Goal: Check status: Check status

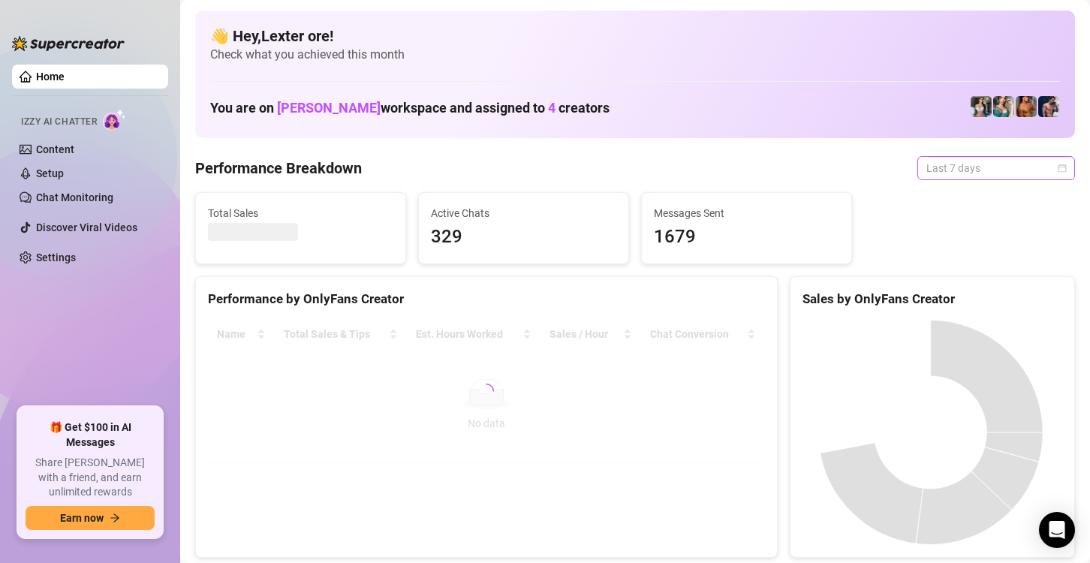
click at [963, 168] on span "Last 7 days" at bounding box center [997, 168] width 140 height 23
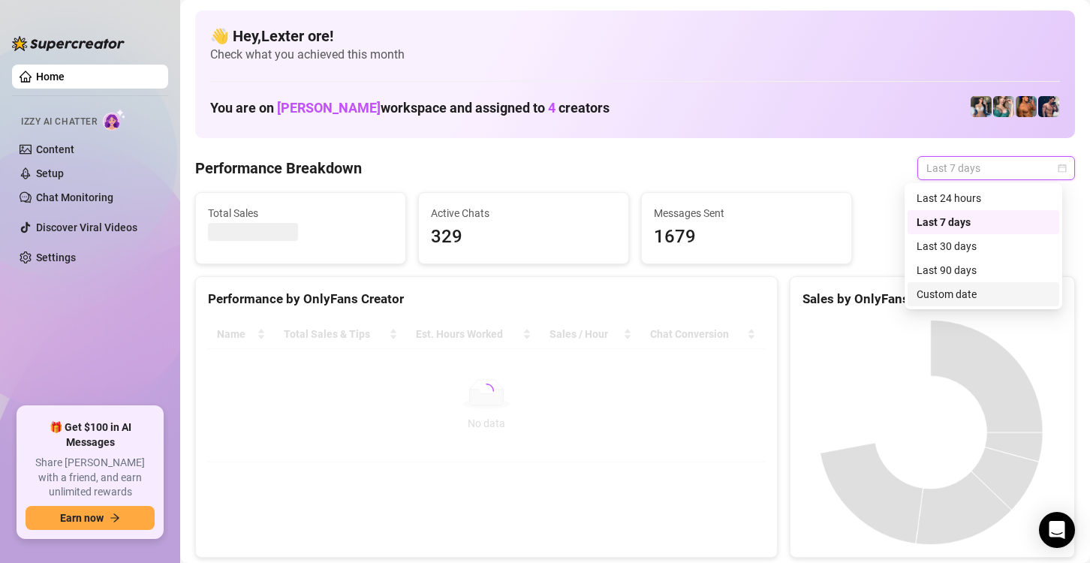
click at [958, 297] on div "Custom date" at bounding box center [984, 294] width 134 height 17
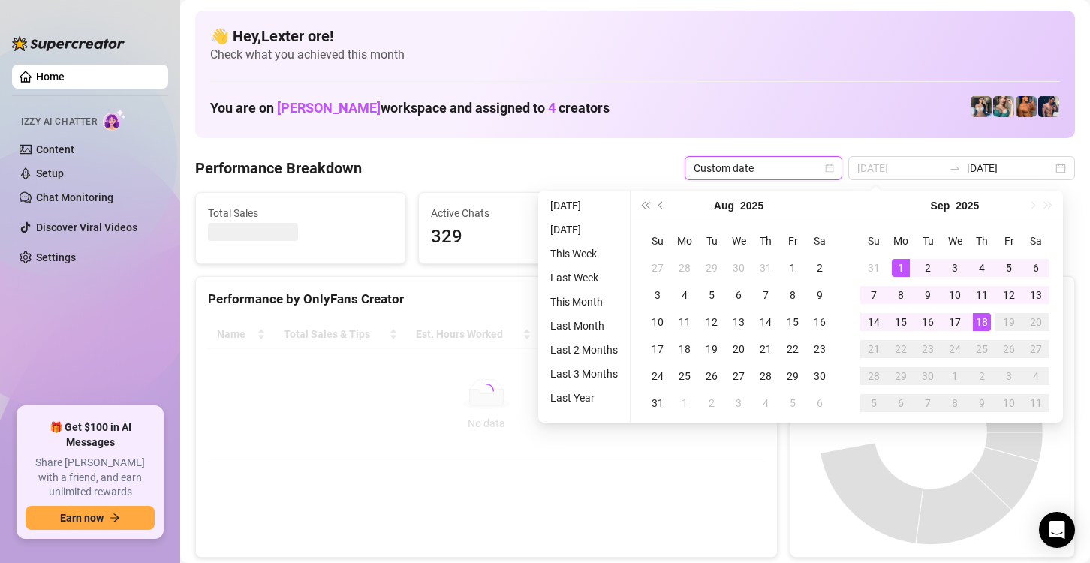
type input "[DATE]"
click at [903, 270] on div "1" at bounding box center [901, 268] width 18 height 18
type input "[DATE]"
click at [979, 327] on div "18" at bounding box center [982, 322] width 18 height 18
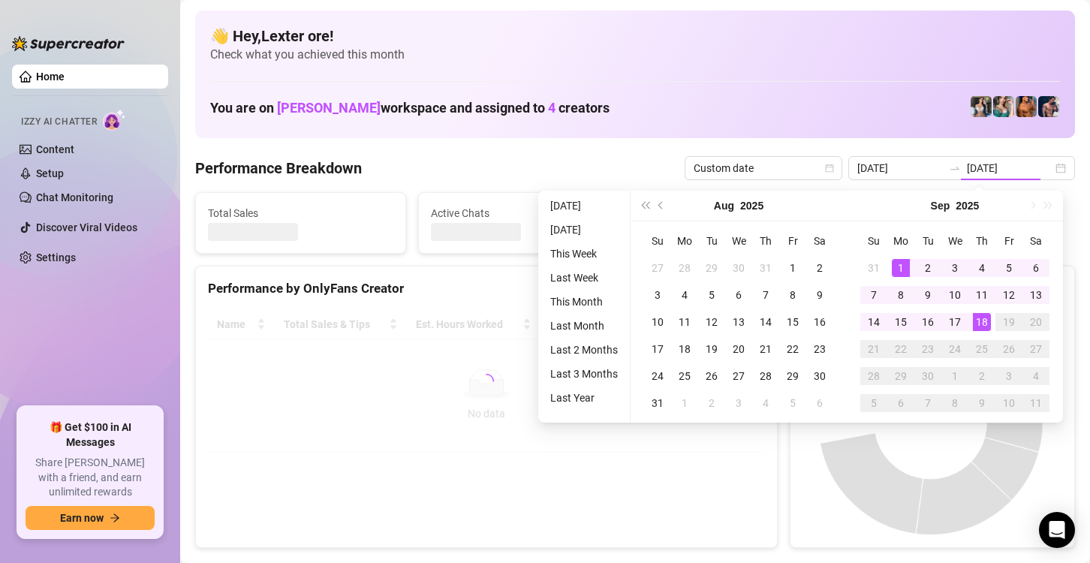
type input "[DATE]"
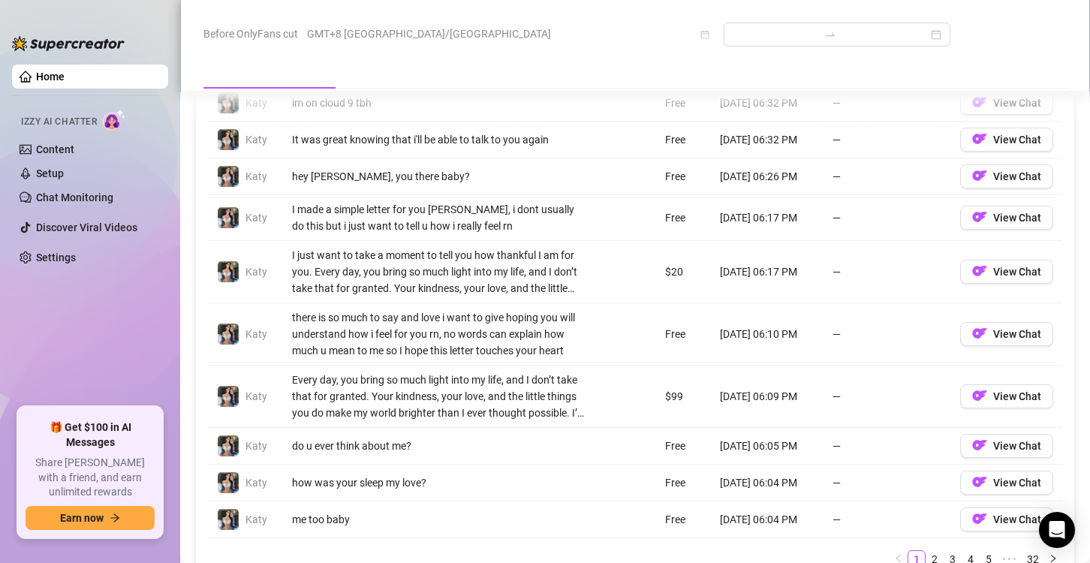
scroll to position [1602, 0]
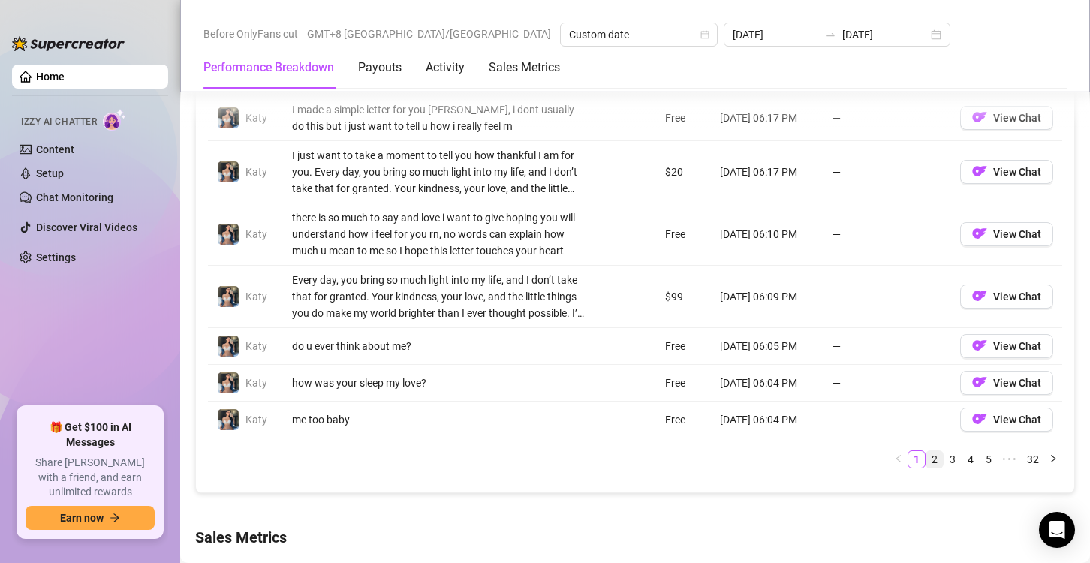
click at [927, 455] on link "2" at bounding box center [935, 459] width 17 height 17
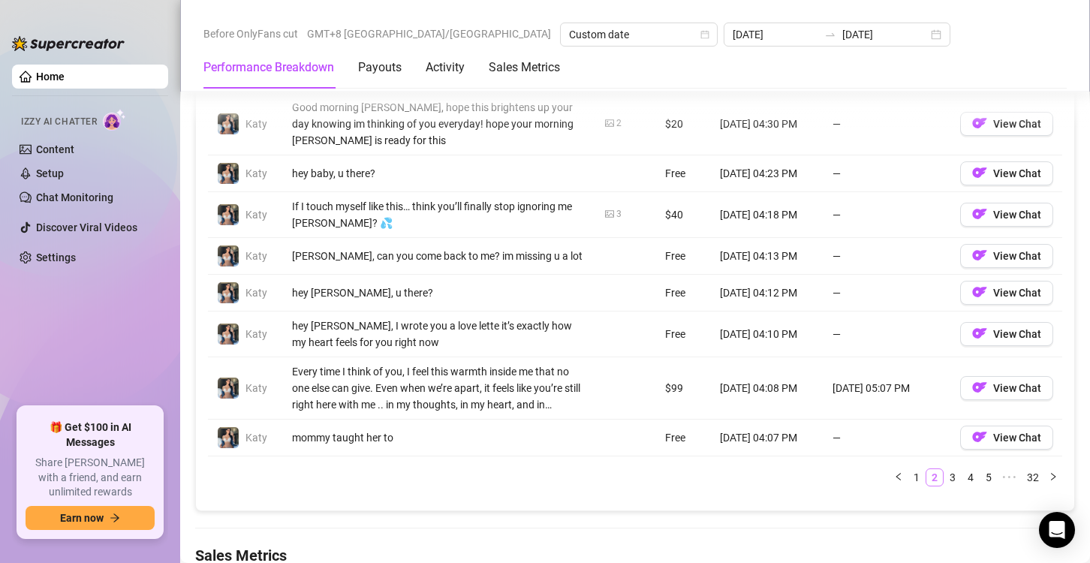
click at [927, 469] on link "2" at bounding box center [935, 477] width 17 height 17
click at [945, 469] on link "3" at bounding box center [953, 477] width 17 height 17
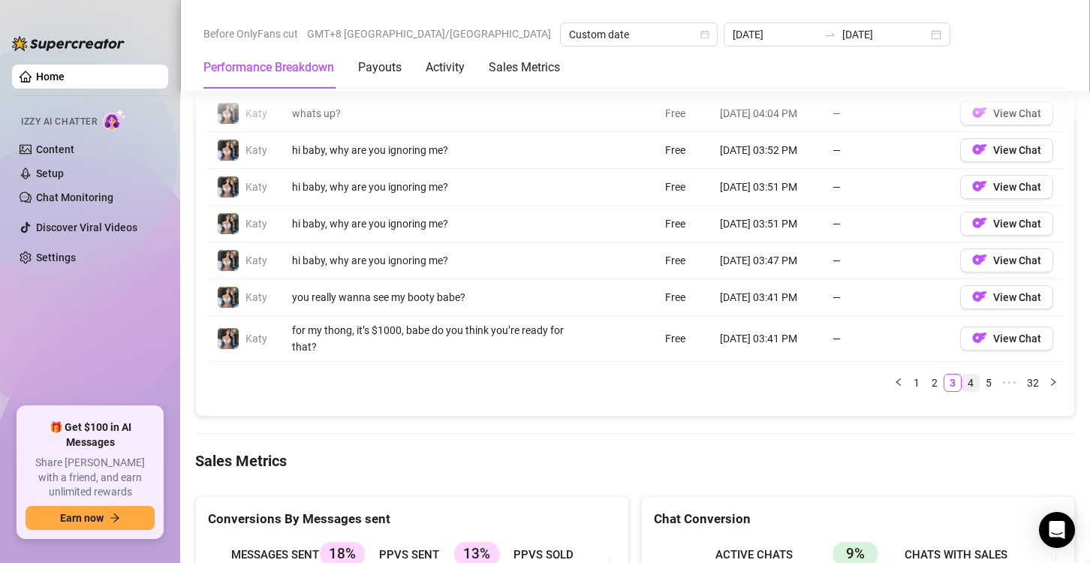
click at [963, 375] on link "4" at bounding box center [971, 383] width 17 height 17
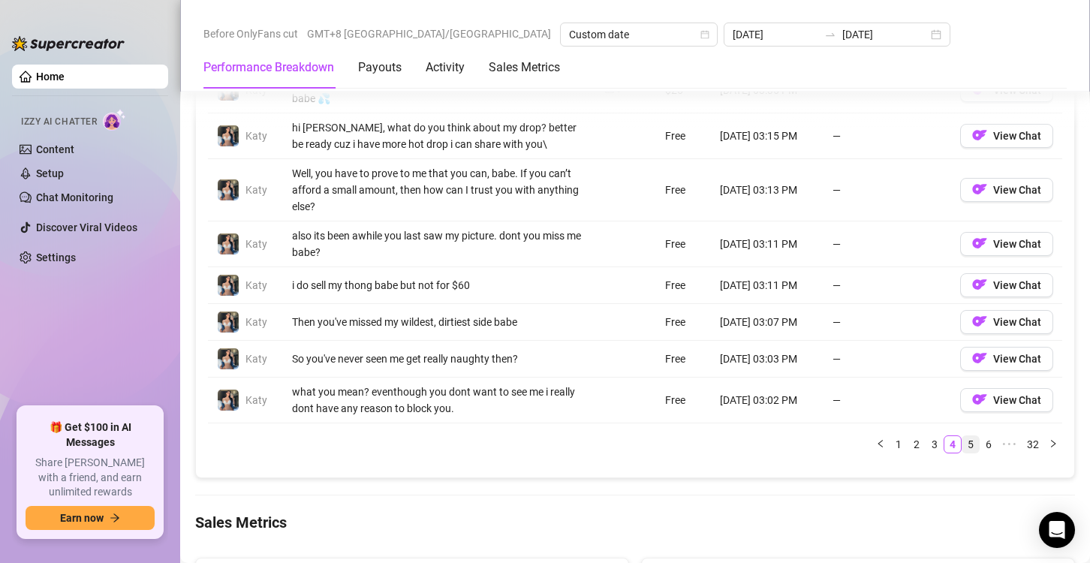
click at [963, 453] on link "5" at bounding box center [971, 444] width 17 height 17
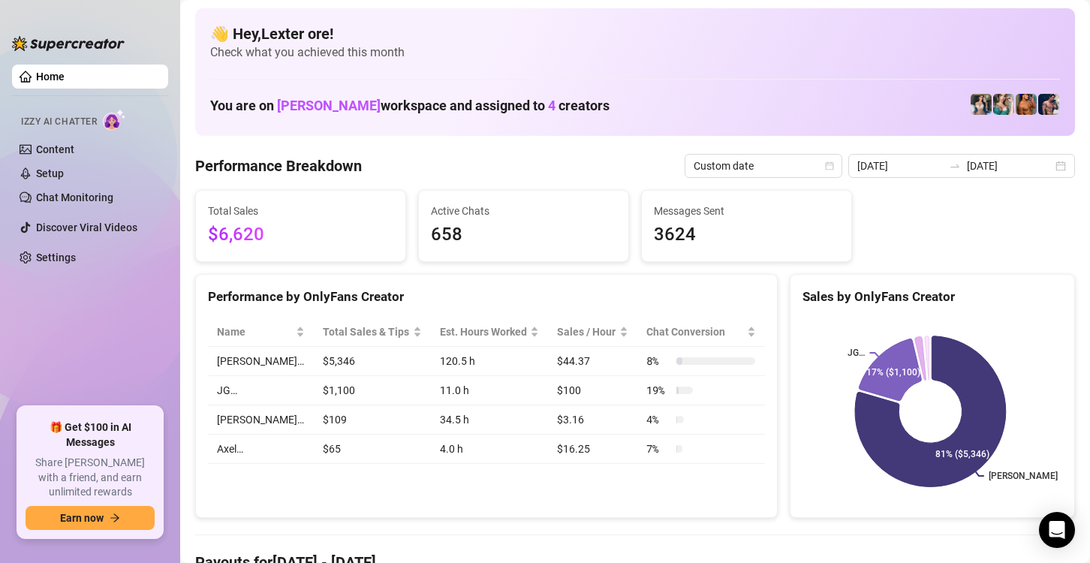
scroll to position [0, 0]
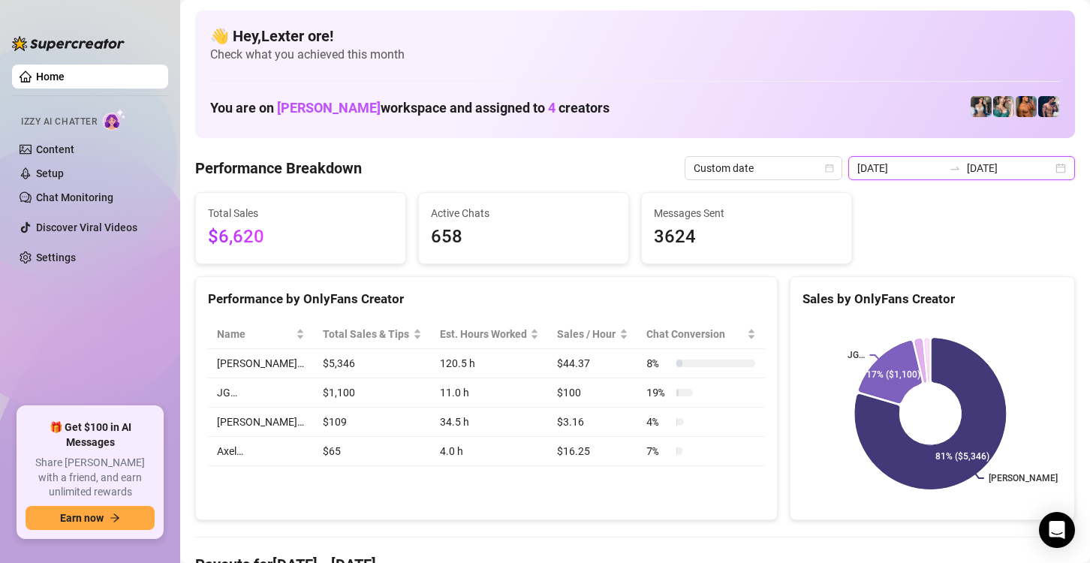
click at [894, 168] on input "2025-09-01" at bounding box center [901, 168] width 86 height 17
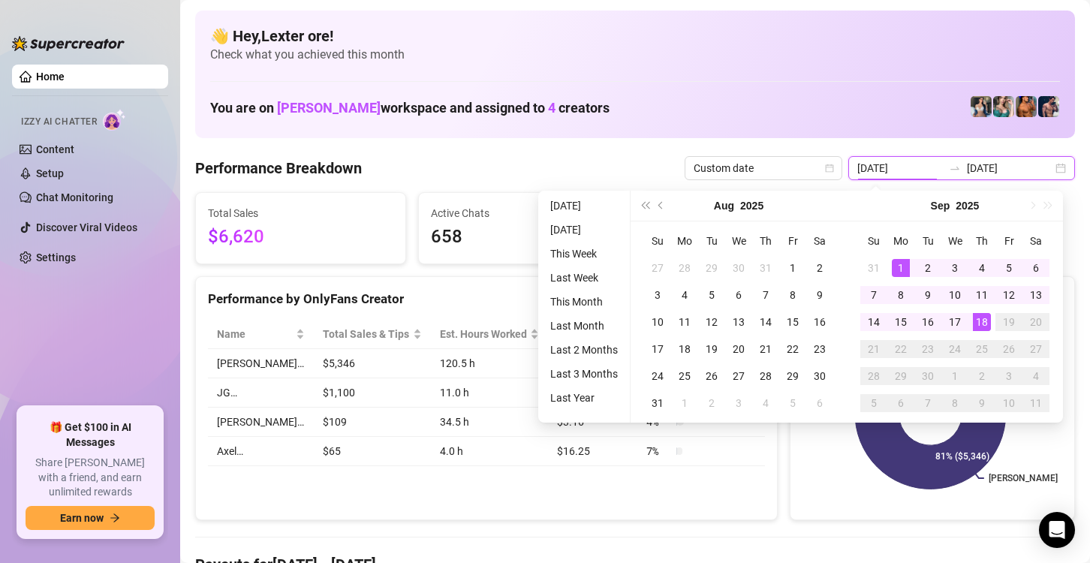
type input "[DATE]"
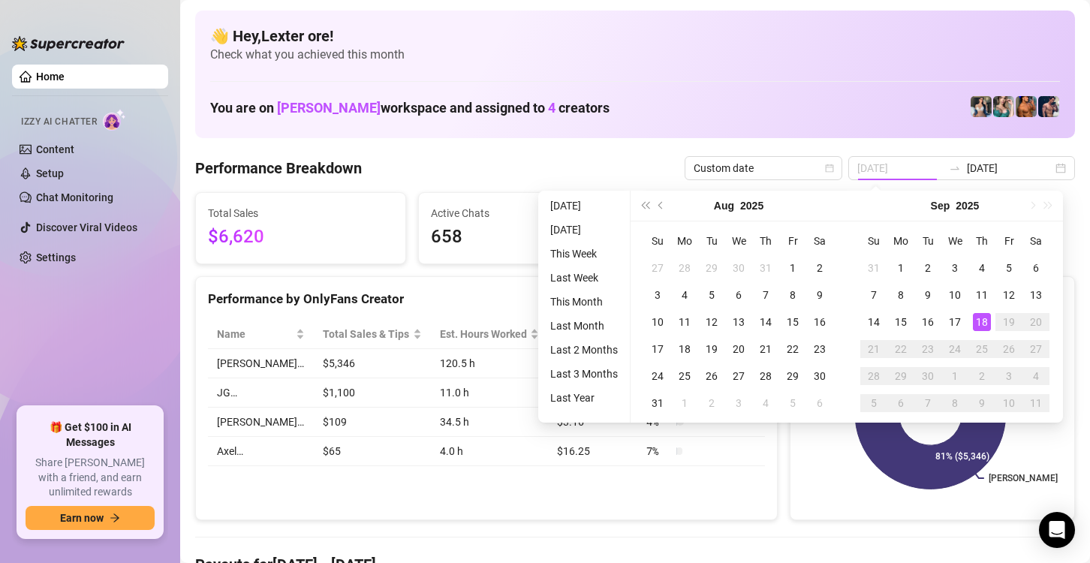
click at [980, 323] on div "18" at bounding box center [982, 322] width 18 height 18
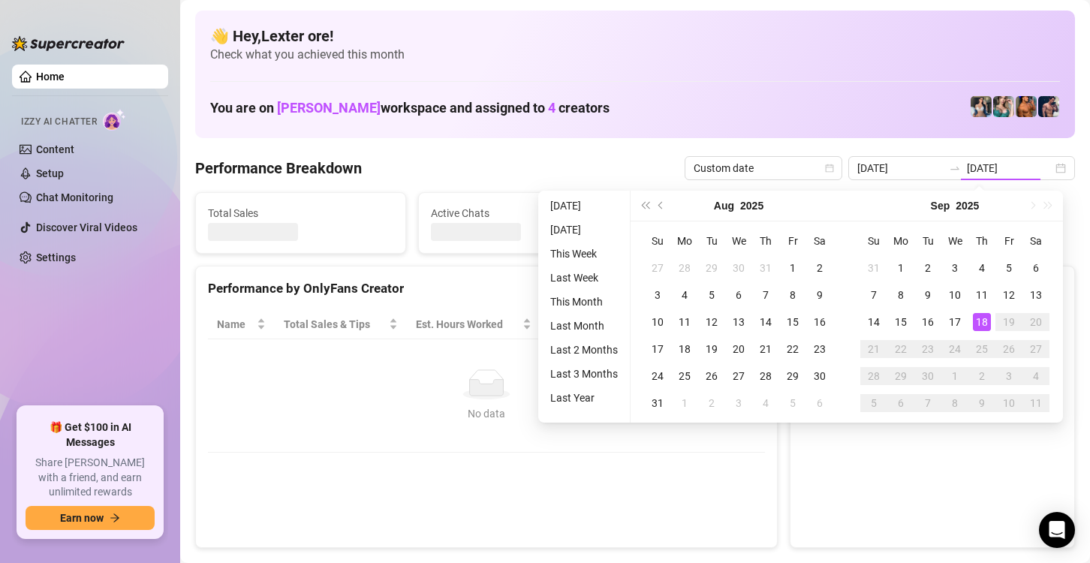
type input "[DATE]"
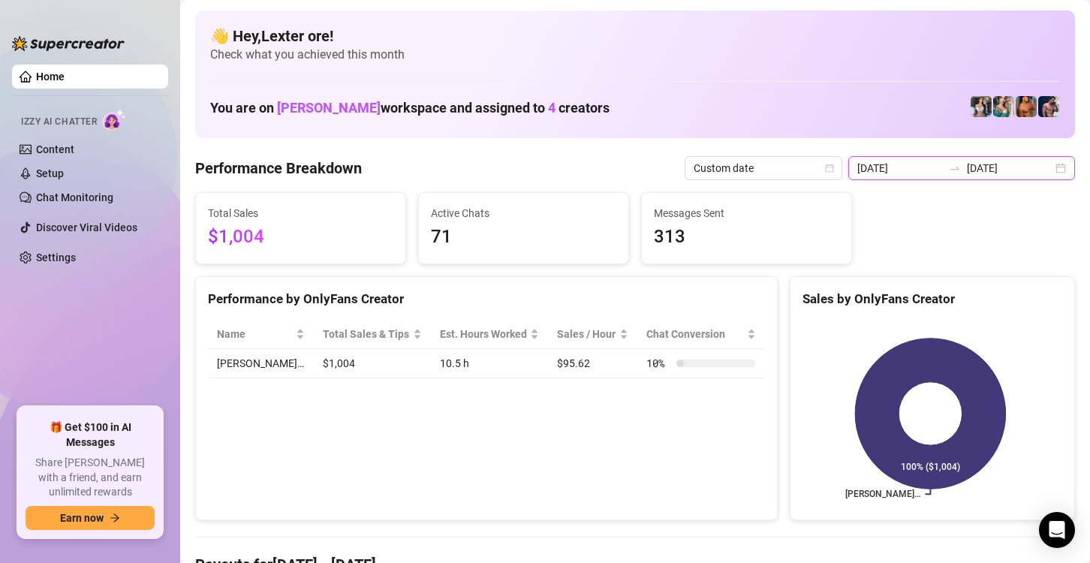
click at [882, 170] on input "[DATE]" at bounding box center [901, 168] width 86 height 17
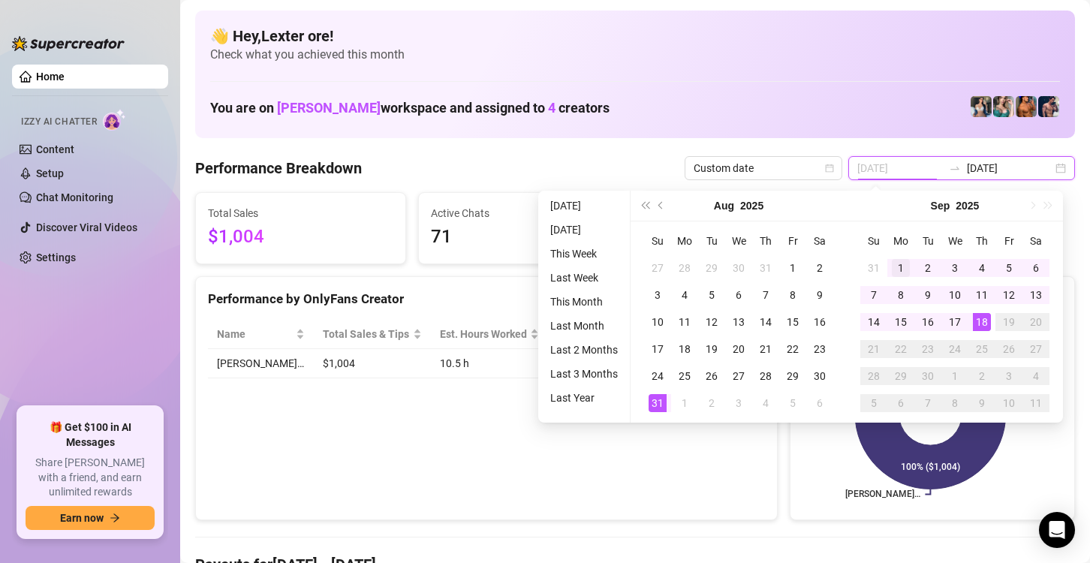
type input "2025-09-01"
click at [900, 267] on div "1" at bounding box center [901, 268] width 18 height 18
type input "[DATE]"
click at [979, 321] on div "18" at bounding box center [982, 322] width 18 height 18
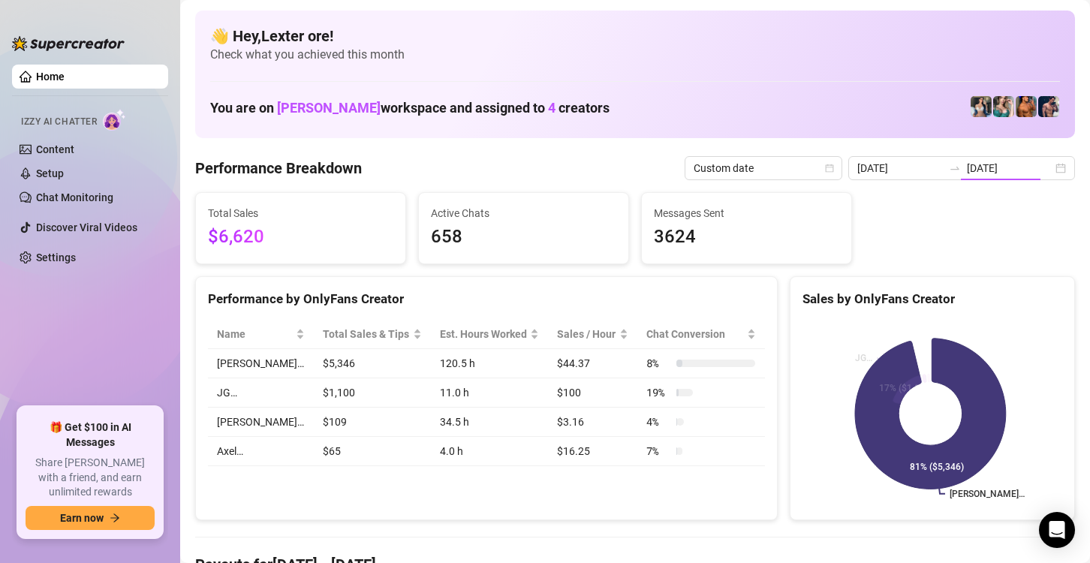
type input "2025-09-01"
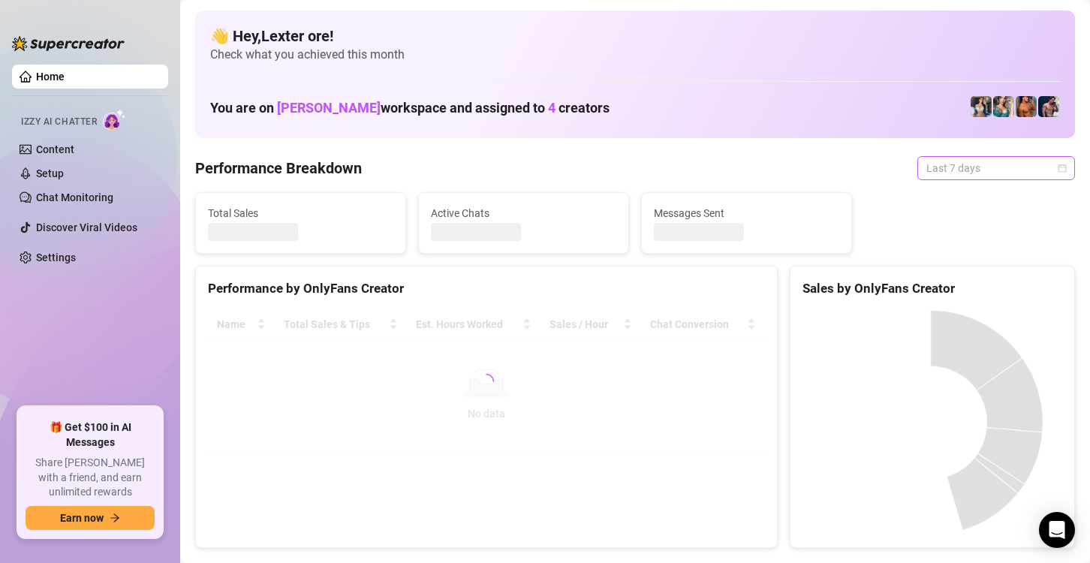
click at [976, 170] on span "Last 7 days" at bounding box center [997, 168] width 140 height 23
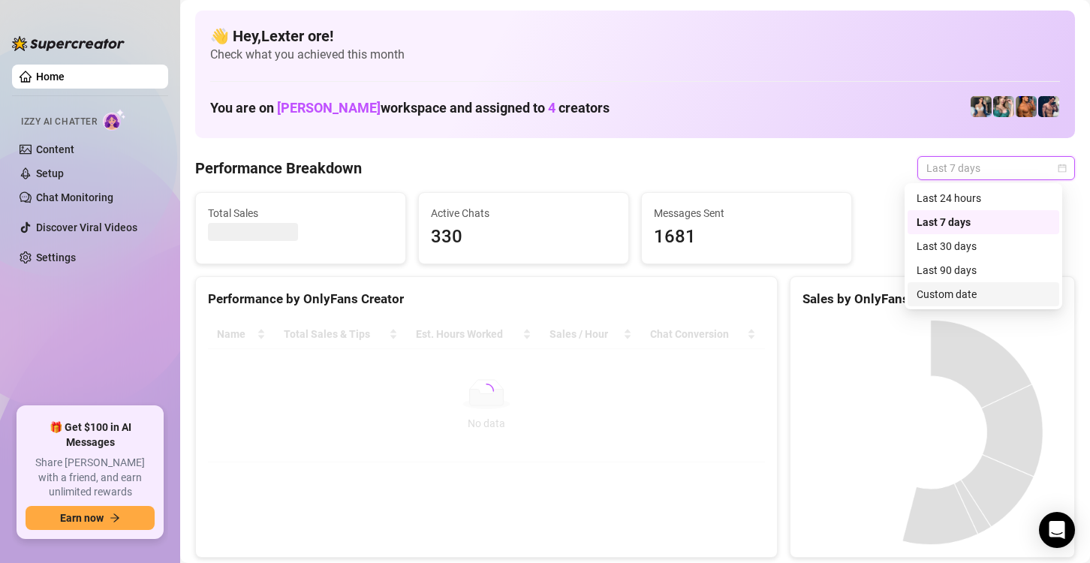
click at [921, 298] on div "Custom date" at bounding box center [984, 294] width 134 height 17
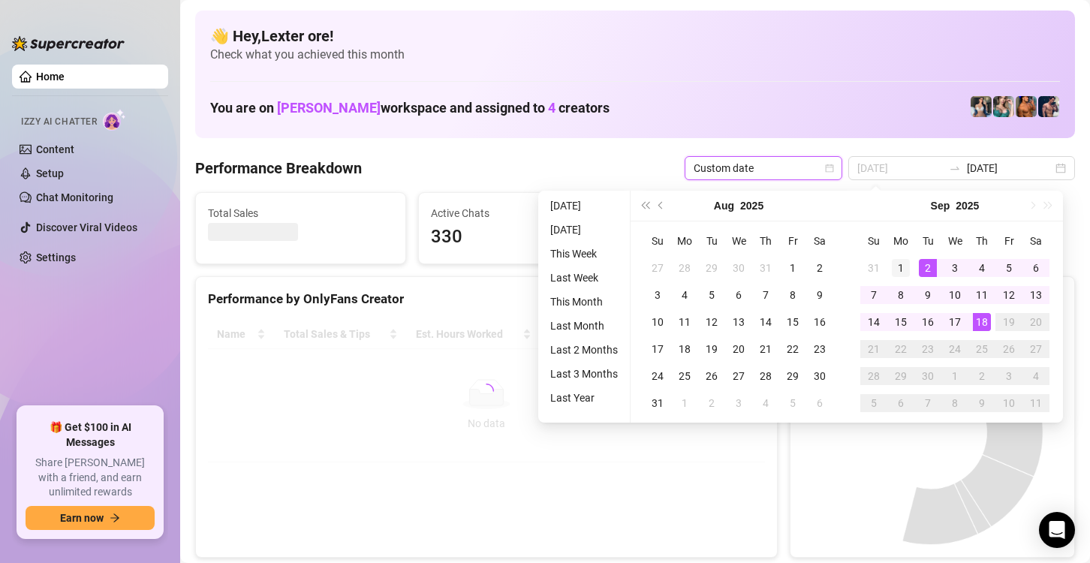
type input "2025-09-01"
click at [904, 259] on div "1" at bounding box center [901, 268] width 18 height 18
type input "[DATE]"
click at [977, 320] on div "18" at bounding box center [982, 322] width 18 height 18
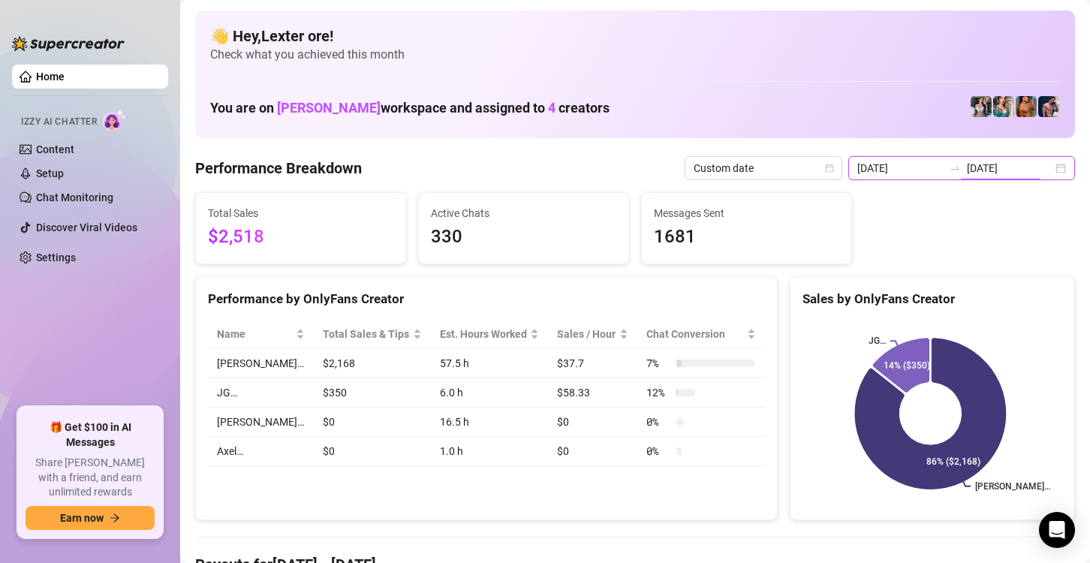
click at [885, 169] on input "[DATE]" at bounding box center [901, 168] width 86 height 17
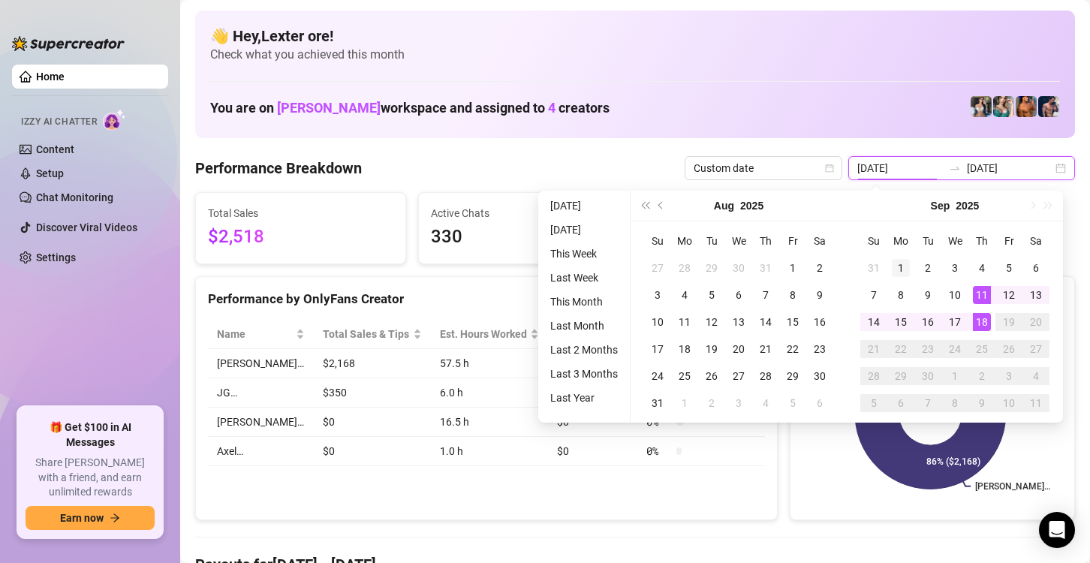
type input "2025-09-01"
click at [900, 270] on div "1" at bounding box center [901, 268] width 18 height 18
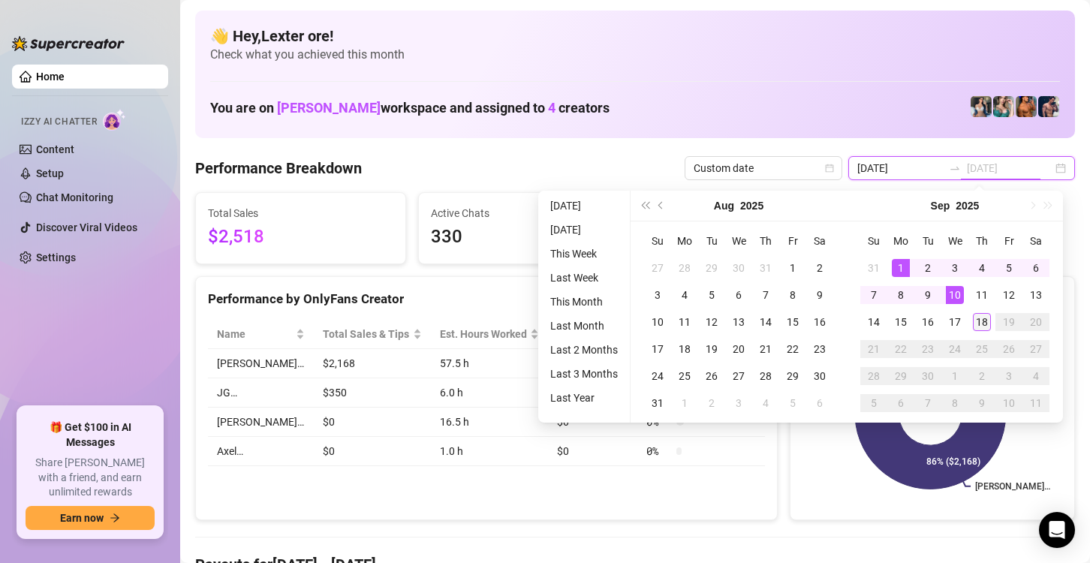
type input "[DATE]"
click at [977, 327] on div "18" at bounding box center [982, 322] width 18 height 18
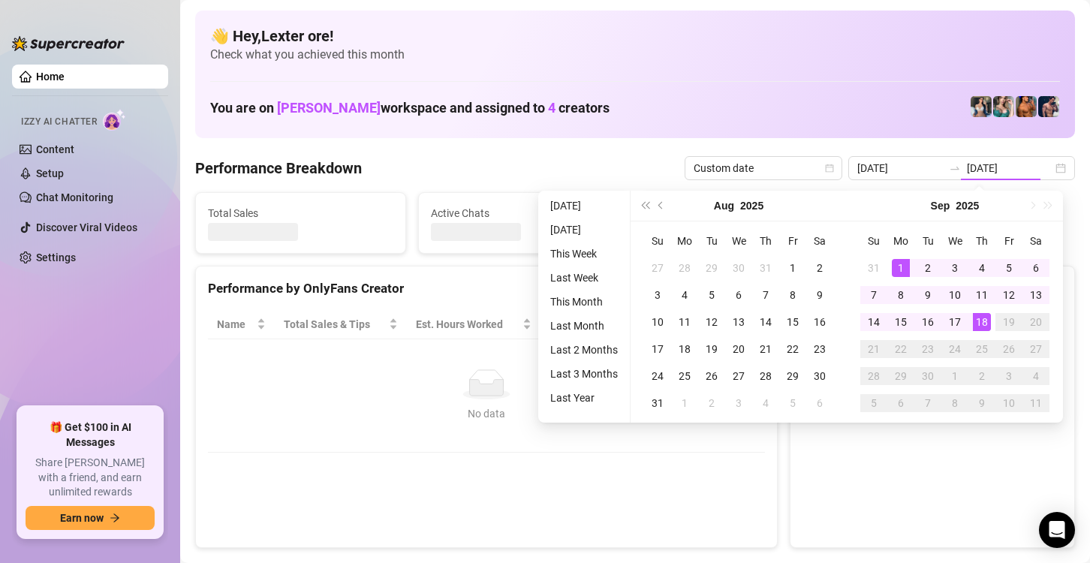
type input "2025-09-01"
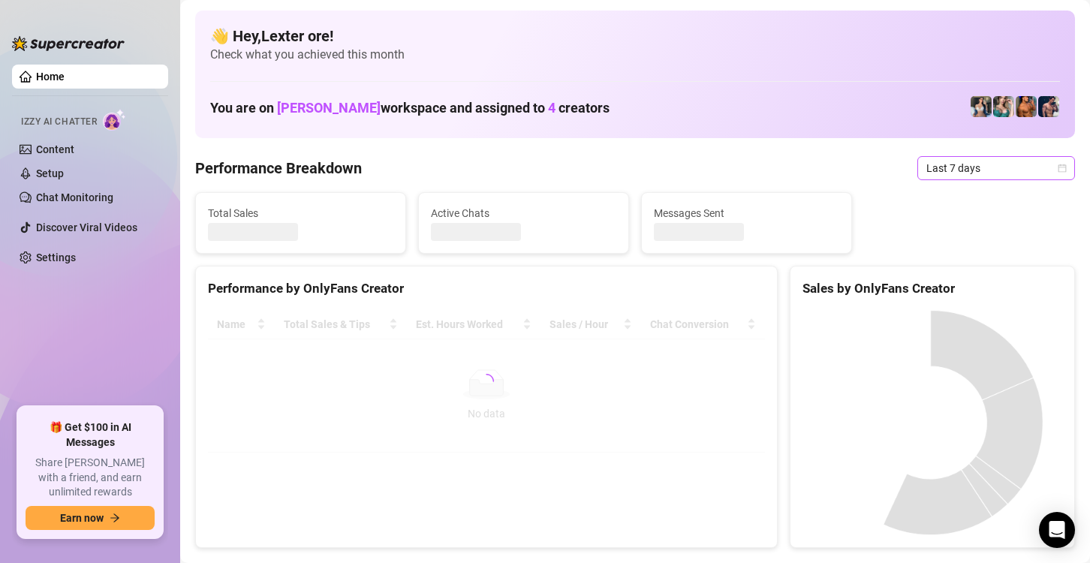
click at [964, 175] on span "Last 7 days" at bounding box center [997, 168] width 140 height 23
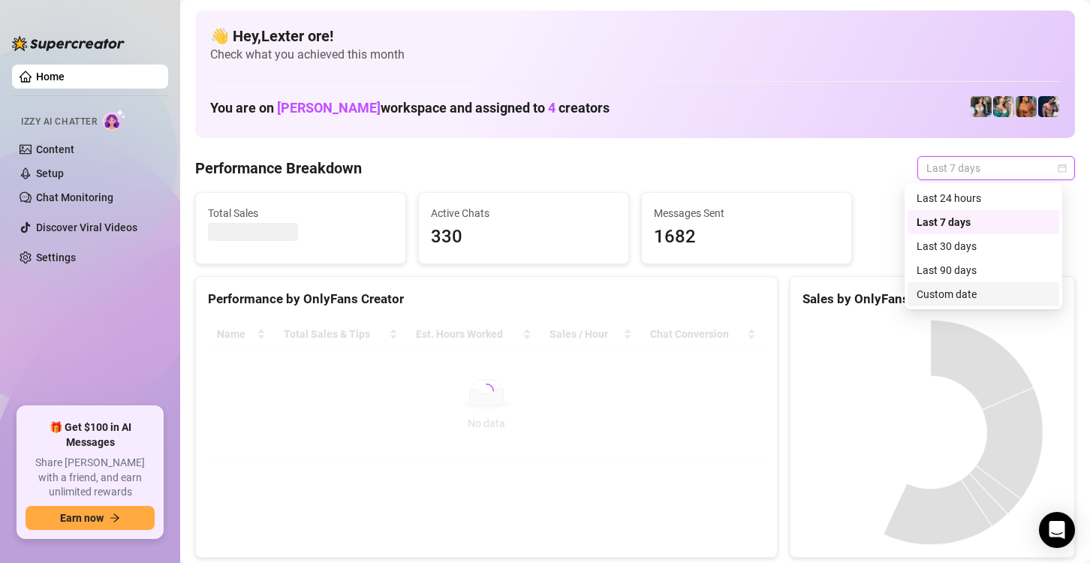
click at [964, 290] on div "Custom date" at bounding box center [984, 294] width 134 height 17
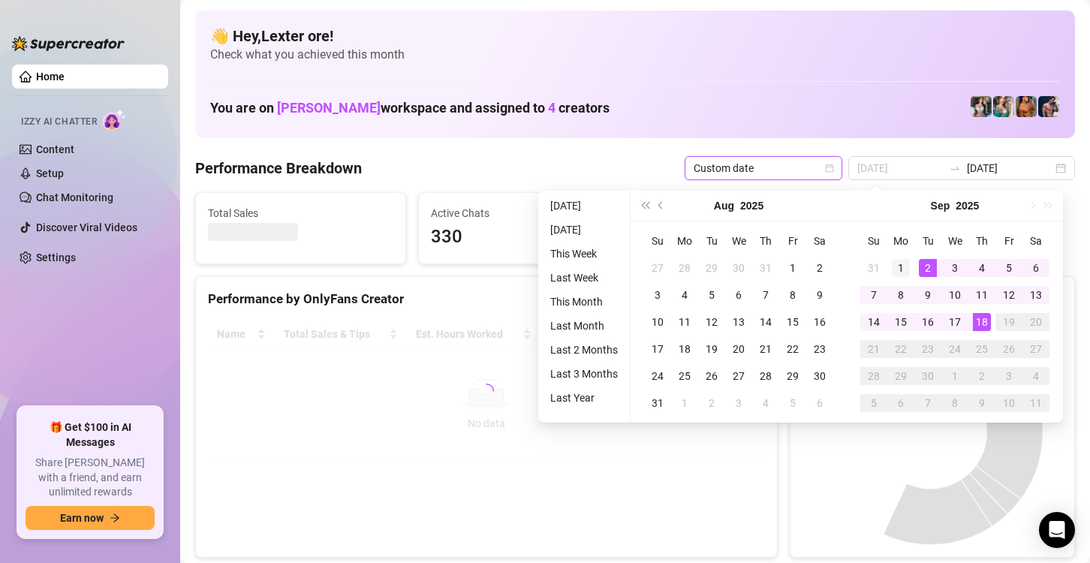
type input "[DATE]"
click at [906, 267] on div "1" at bounding box center [901, 268] width 18 height 18
type input "[DATE]"
click at [979, 325] on div "18" at bounding box center [982, 322] width 18 height 18
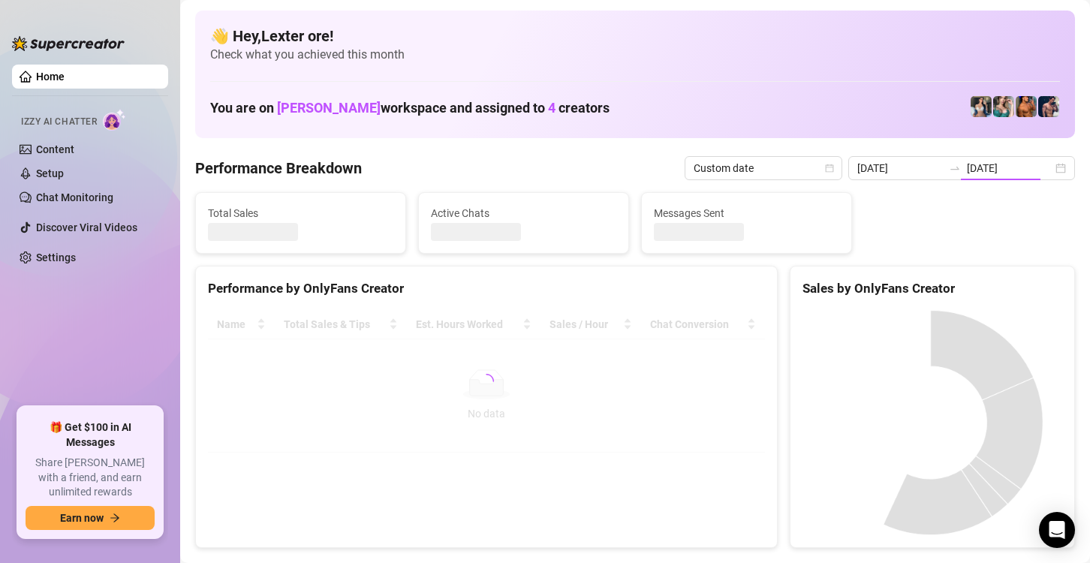
type input "2025-09-01"
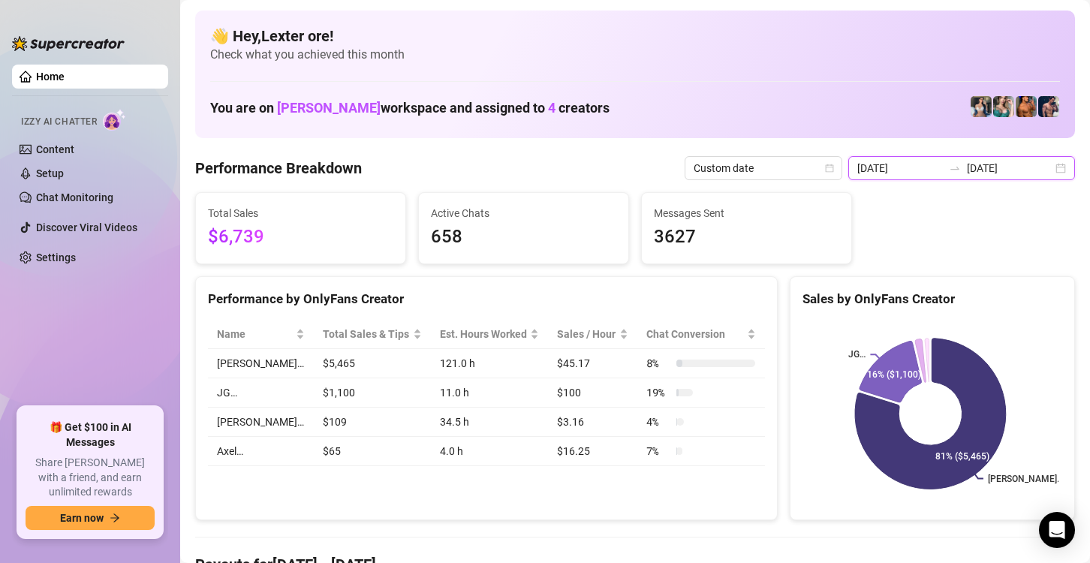
click at [909, 167] on input "2025-09-01" at bounding box center [901, 168] width 86 height 17
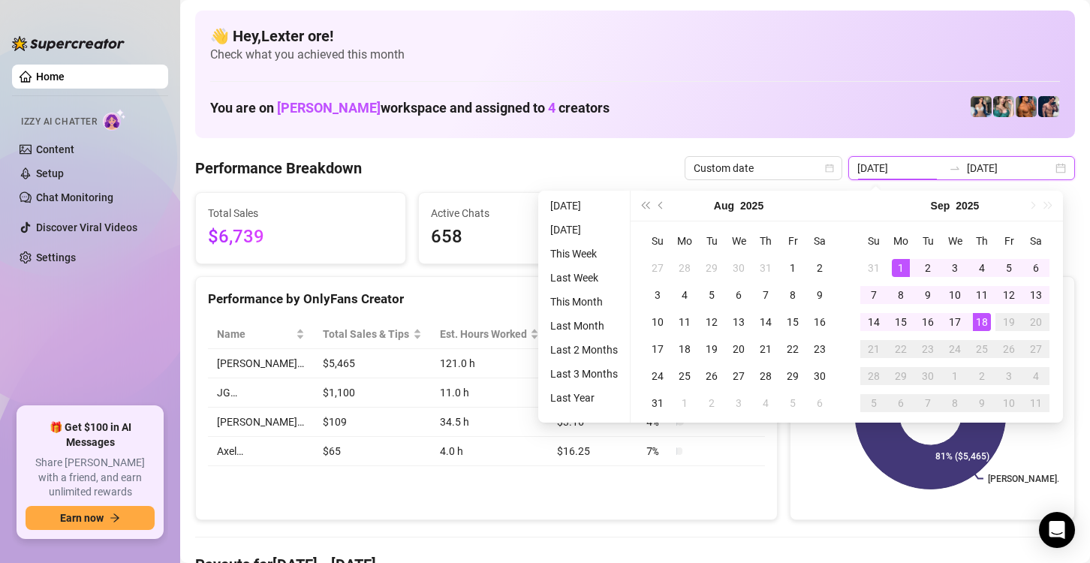
type input "[DATE]"
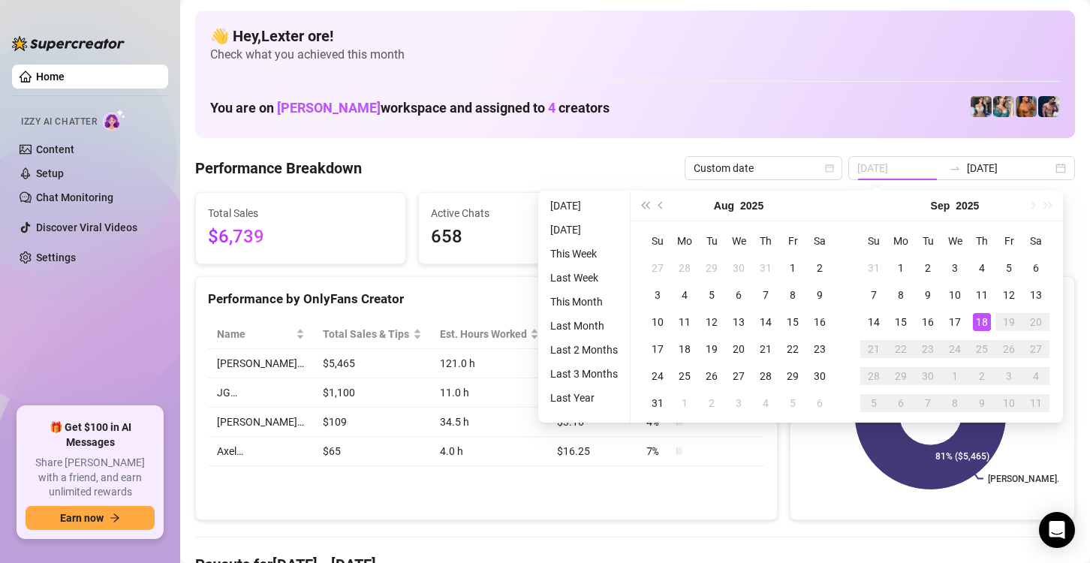
click at [980, 324] on div "18" at bounding box center [982, 322] width 18 height 18
click at [979, 324] on div "18" at bounding box center [982, 322] width 18 height 18
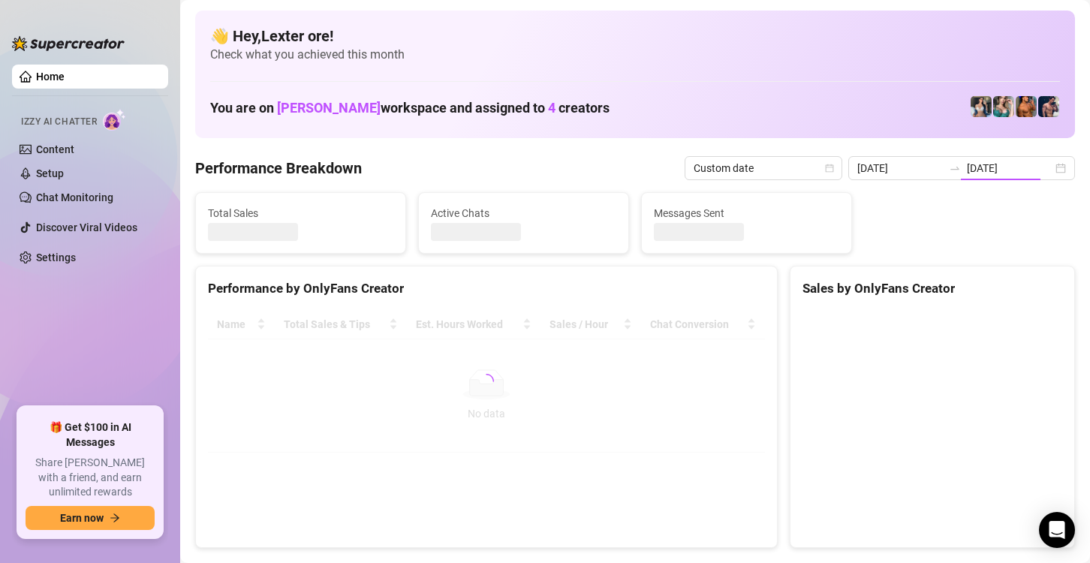
type input "[DATE]"
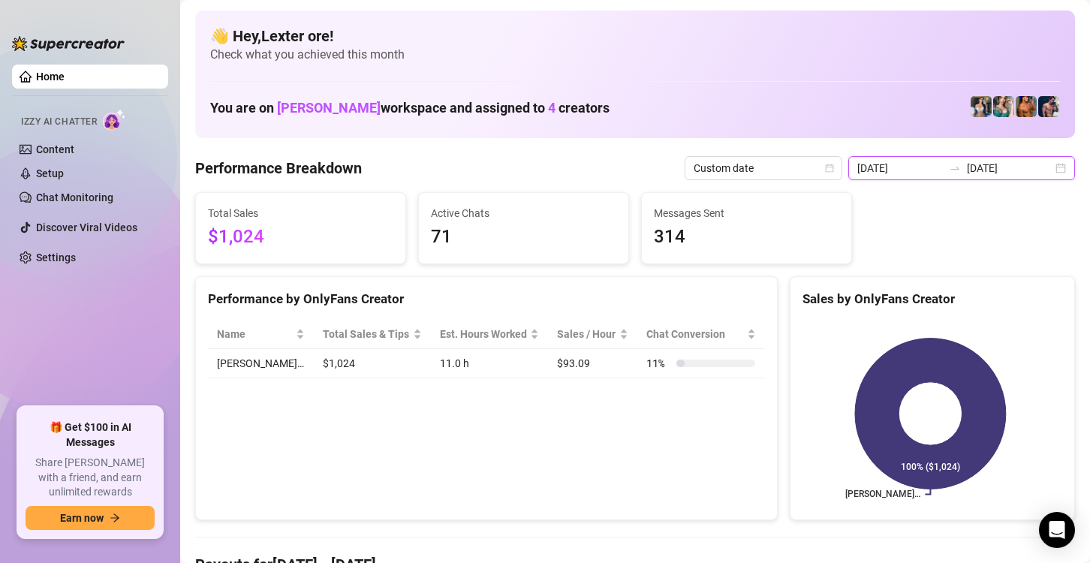
click at [904, 167] on input "[DATE]" at bounding box center [901, 168] width 86 height 17
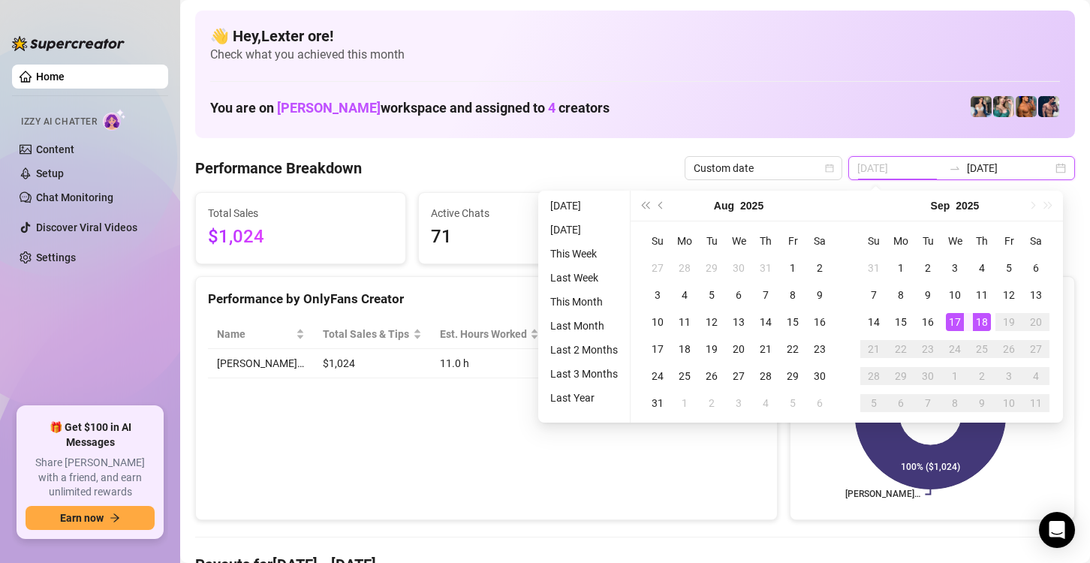
type input "[DATE]"
click at [985, 322] on div "18" at bounding box center [982, 322] width 18 height 18
click at [982, 323] on div "18" at bounding box center [982, 322] width 18 height 18
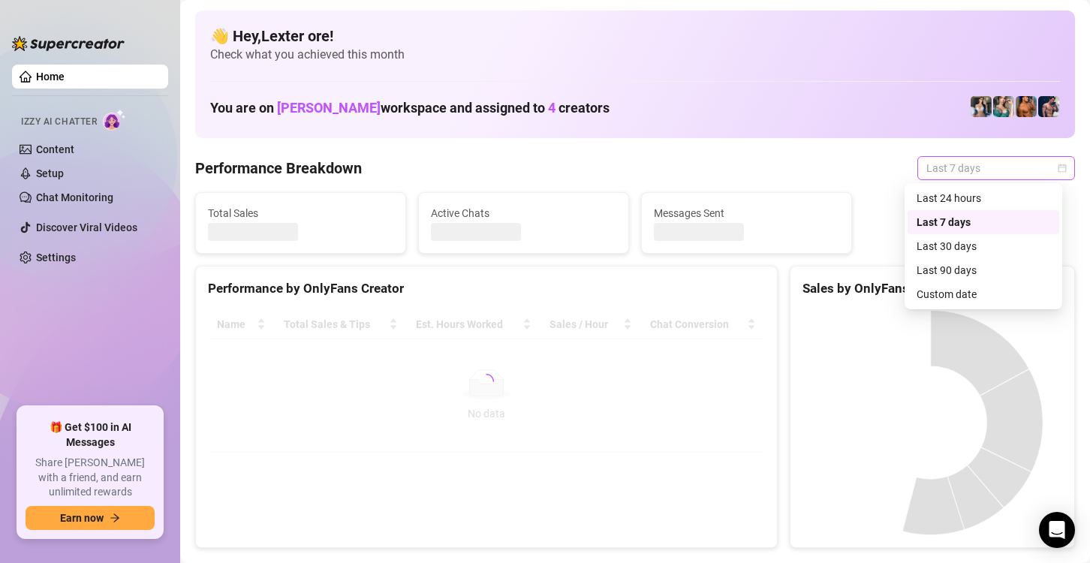
click at [991, 170] on span "Last 7 days" at bounding box center [997, 168] width 140 height 23
click at [967, 301] on div "Custom date" at bounding box center [984, 294] width 134 height 17
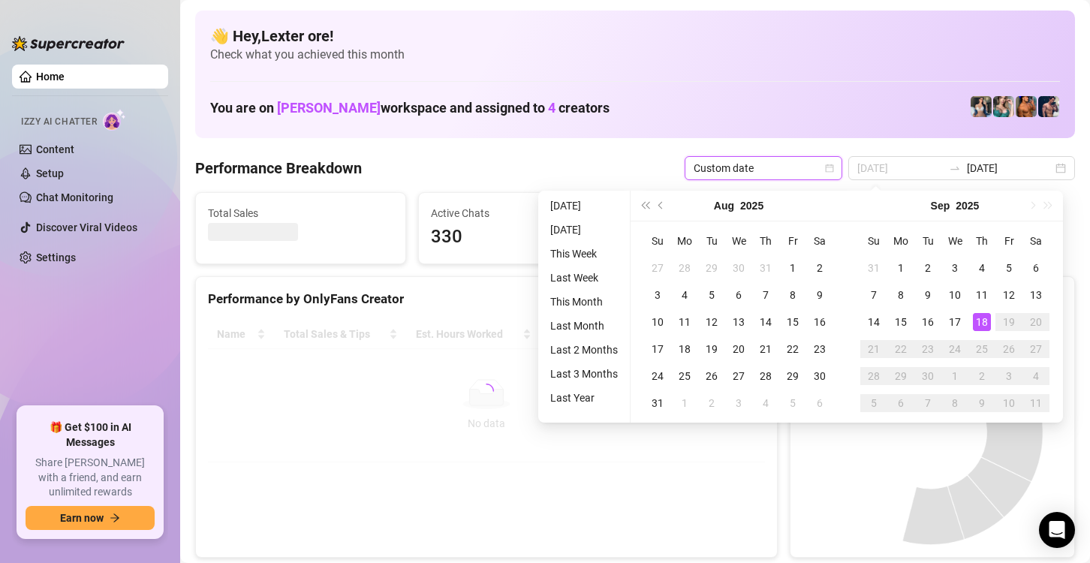
type input "[DATE]"
click at [982, 318] on div "18" at bounding box center [982, 322] width 18 height 18
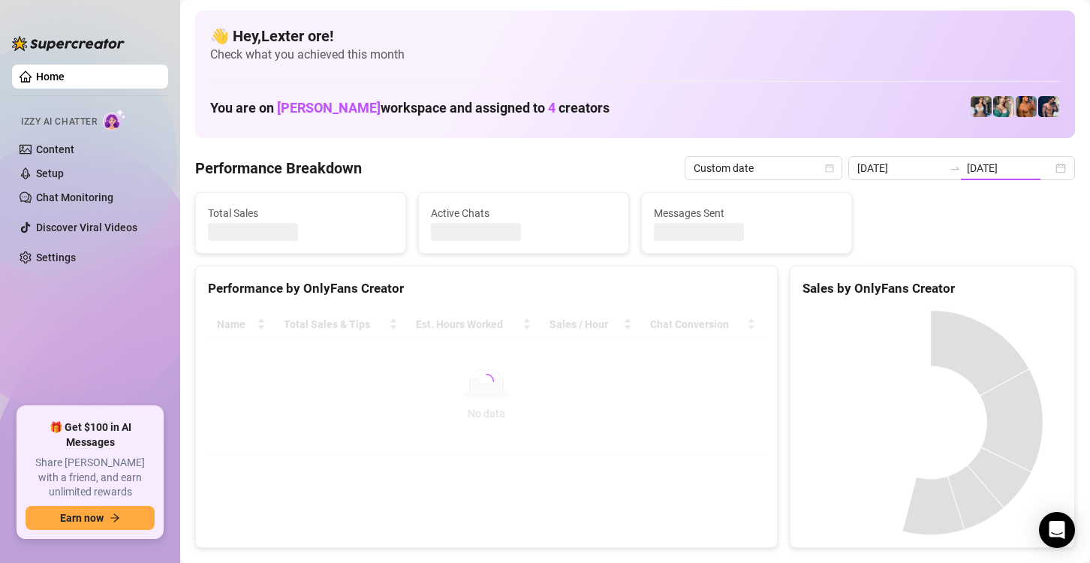
type input "[DATE]"
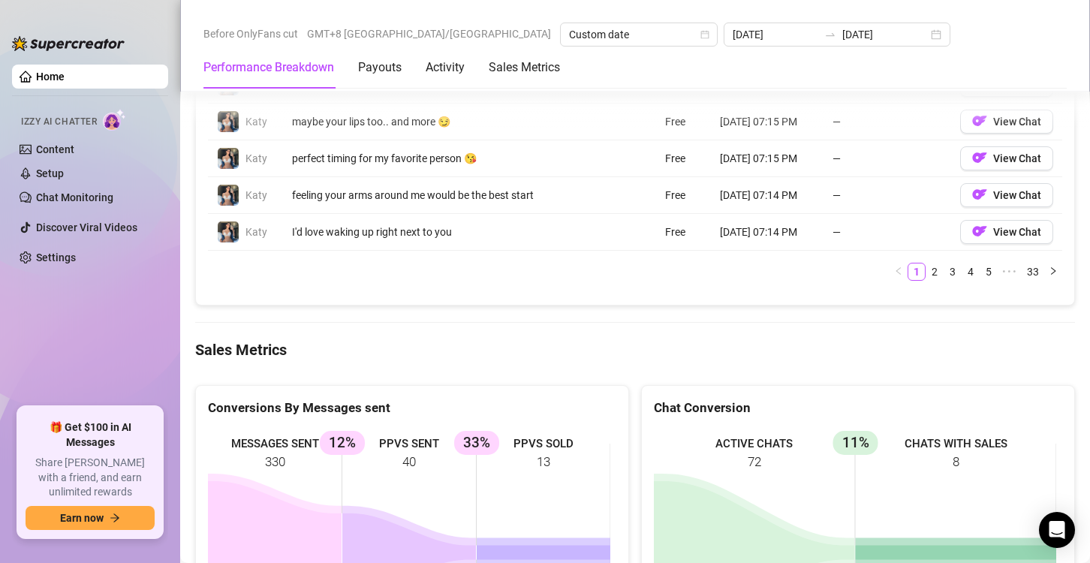
scroll to position [1902, 0]
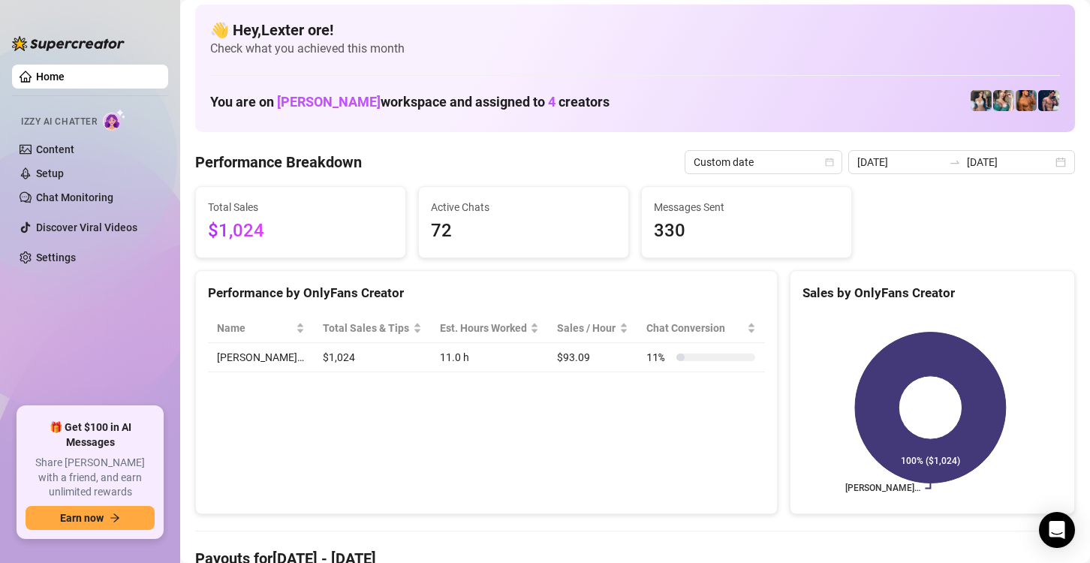
scroll to position [0, 0]
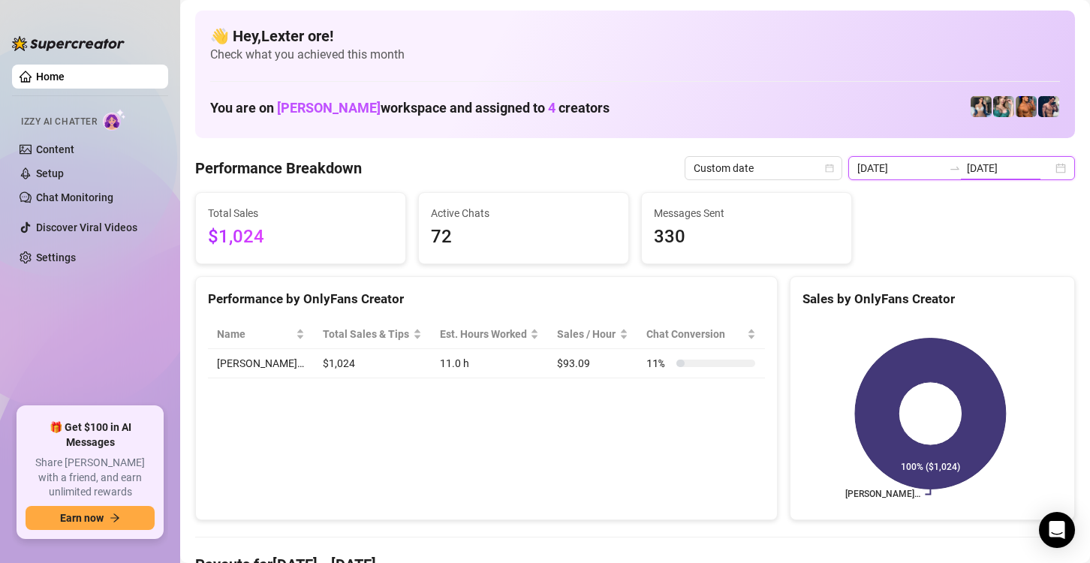
click at [1015, 164] on input "[DATE]" at bounding box center [1010, 168] width 86 height 17
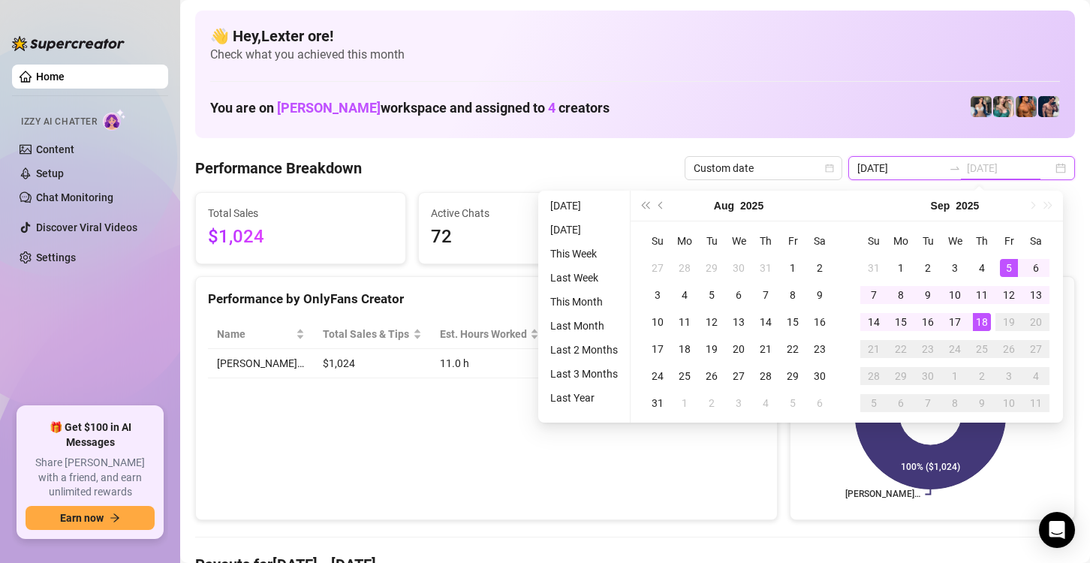
type input "[DATE]"
click at [980, 325] on div "18" at bounding box center [982, 322] width 18 height 18
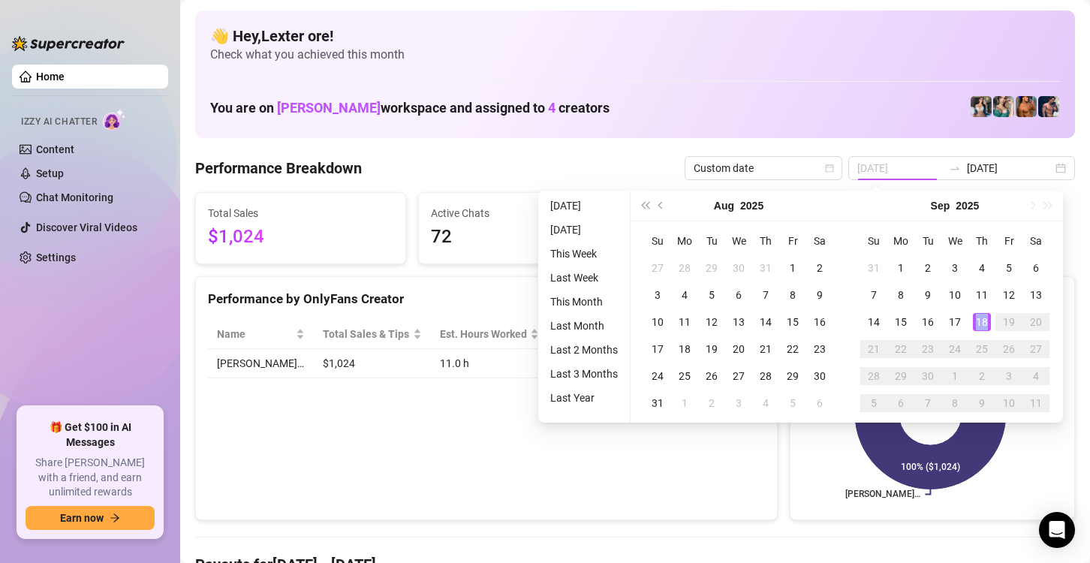
click at [980, 325] on div "18" at bounding box center [982, 322] width 18 height 18
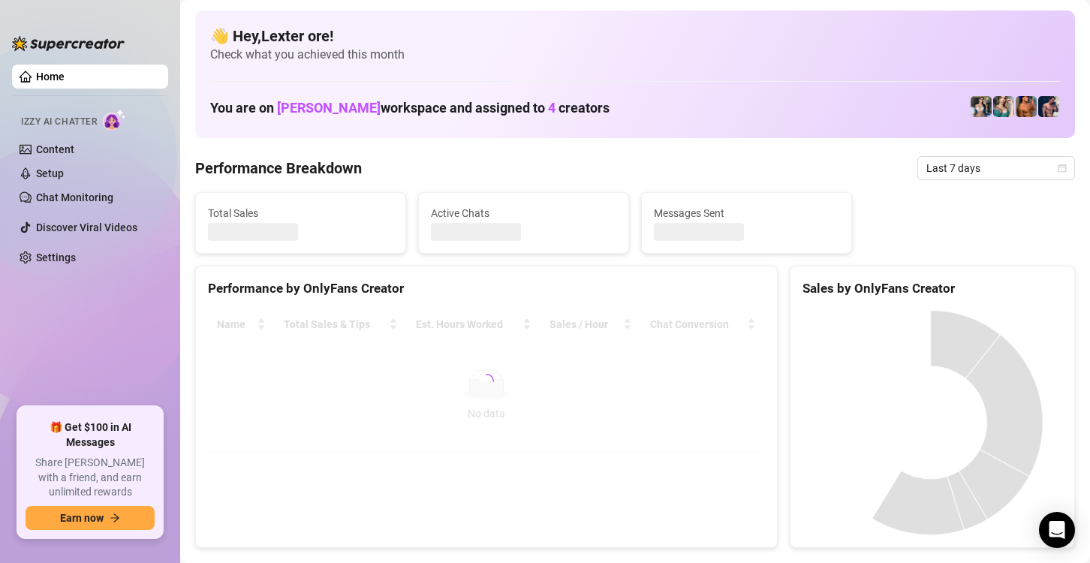
scroll to position [100, 0]
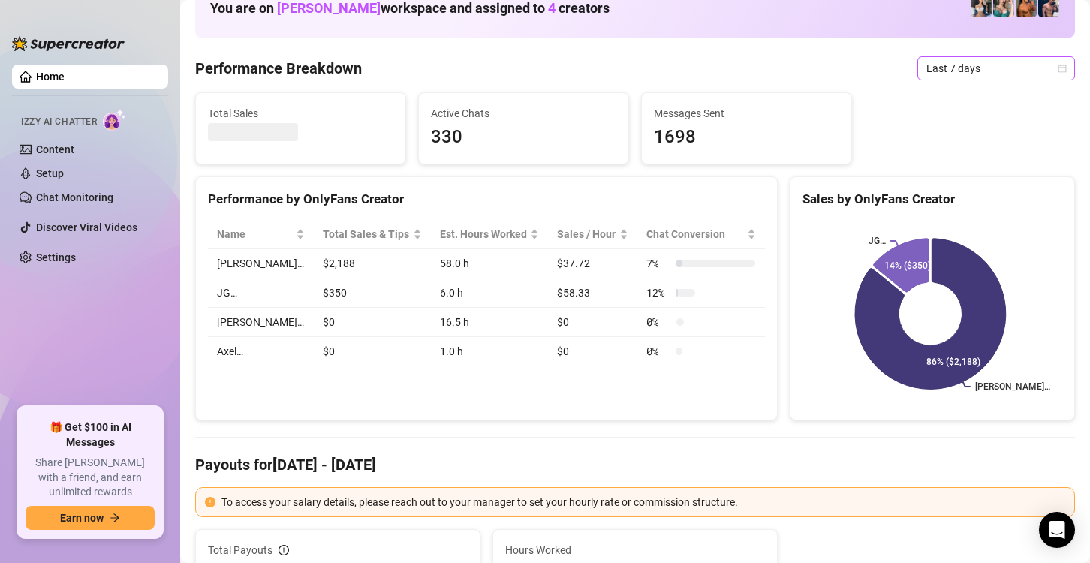
click at [1058, 68] on icon "calendar" at bounding box center [1062, 68] width 9 height 9
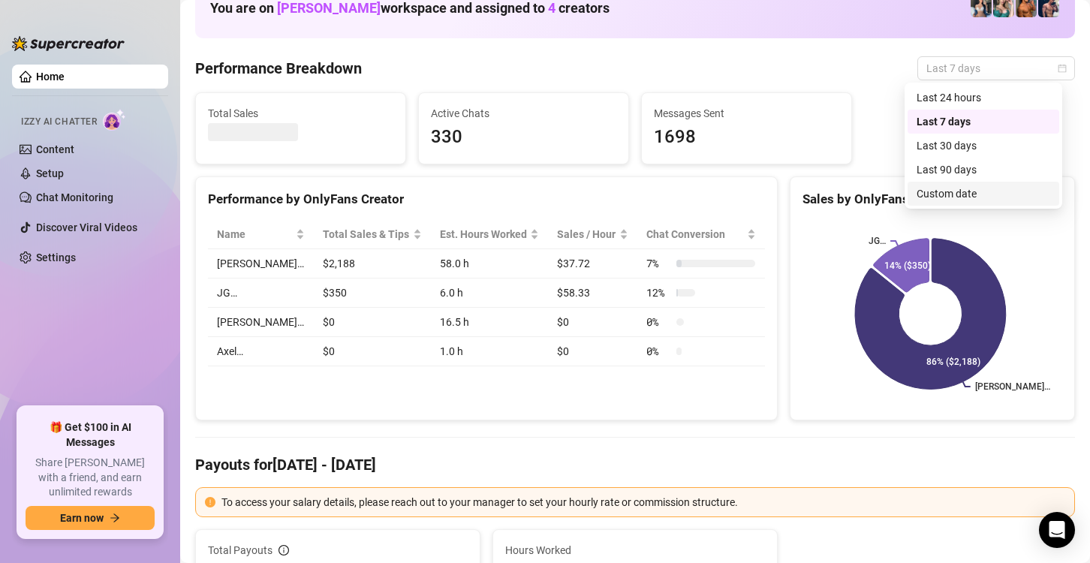
click at [945, 191] on div "Custom date" at bounding box center [984, 193] width 134 height 17
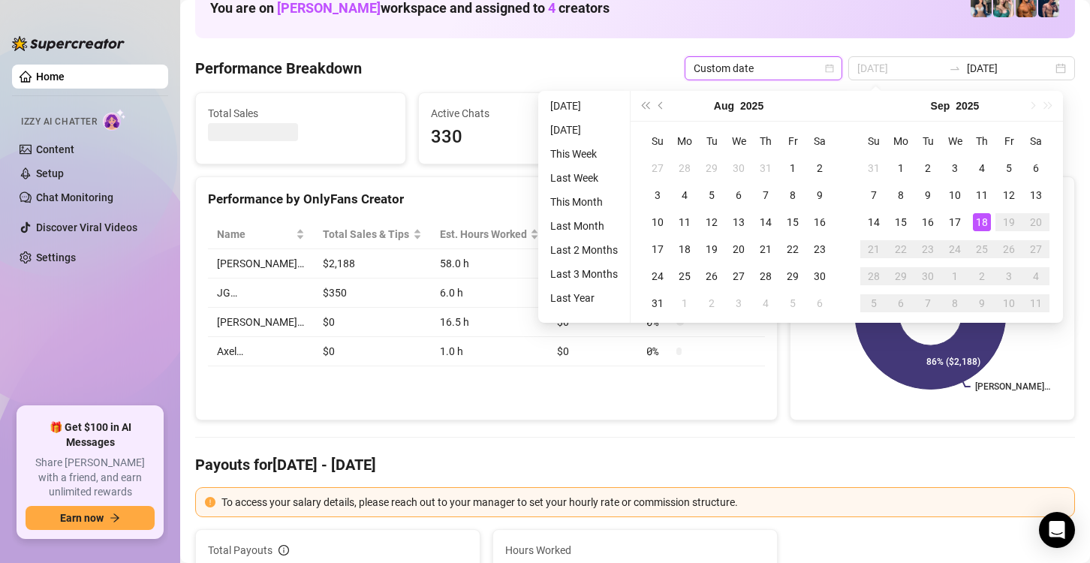
type input "[DATE]"
click at [982, 216] on div "18" at bounding box center [982, 222] width 18 height 18
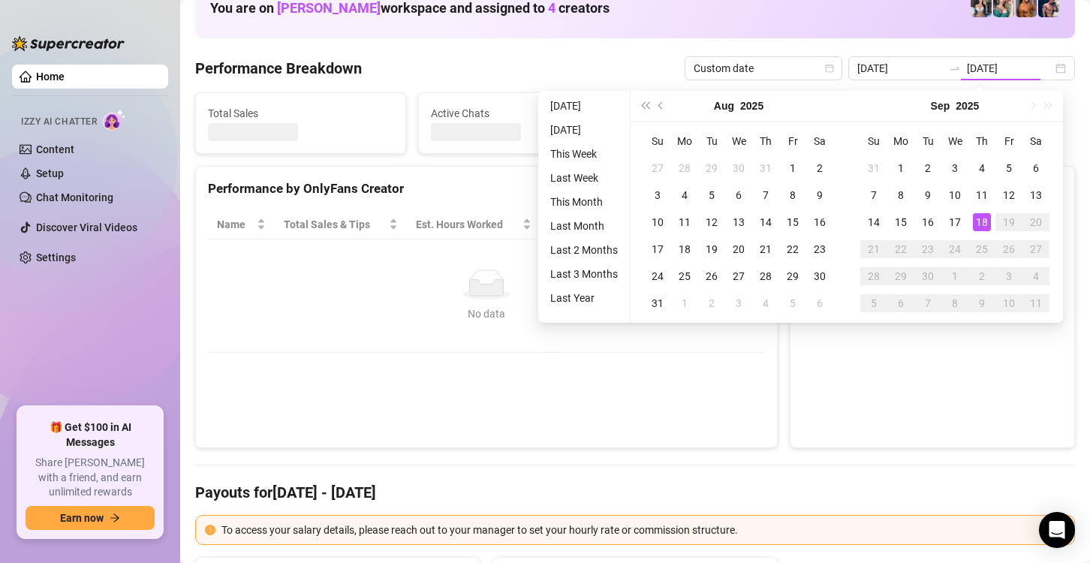
type input "[DATE]"
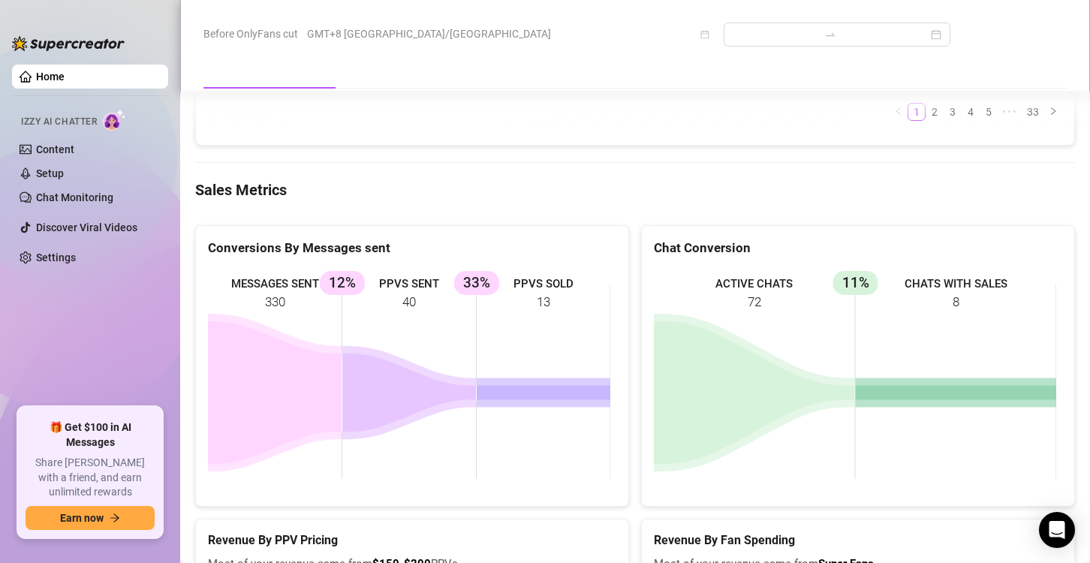
scroll to position [1902, 0]
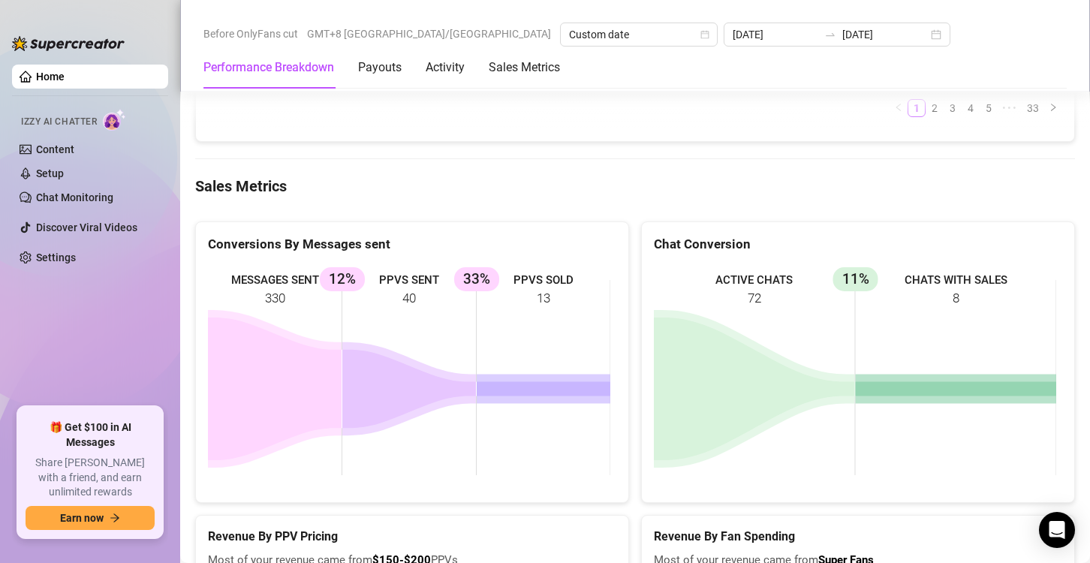
click at [979, 457] on rect at bounding box center [855, 377] width 403 height 225
